Goal: Feedback & Contribution: Leave review/rating

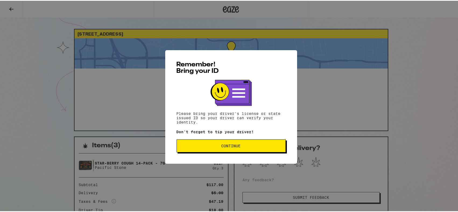
click at [241, 143] on button "Continue" at bounding box center [231, 144] width 109 height 13
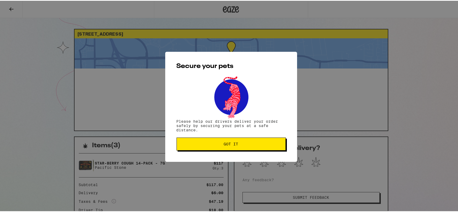
click at [250, 146] on button "Got it" at bounding box center [231, 143] width 109 height 13
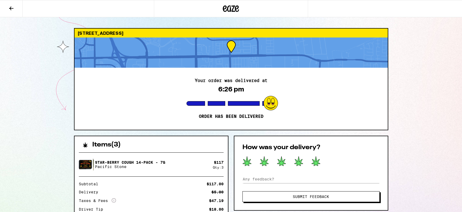
click at [317, 159] on icon at bounding box center [316, 161] width 9 height 10
click at [331, 199] on button "Submit Feedback" at bounding box center [311, 196] width 137 height 11
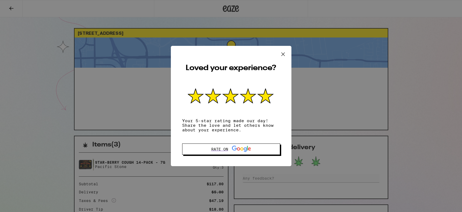
click at [285, 52] on icon at bounding box center [283, 54] width 8 height 8
